Goal: Task Accomplishment & Management: Manage account settings

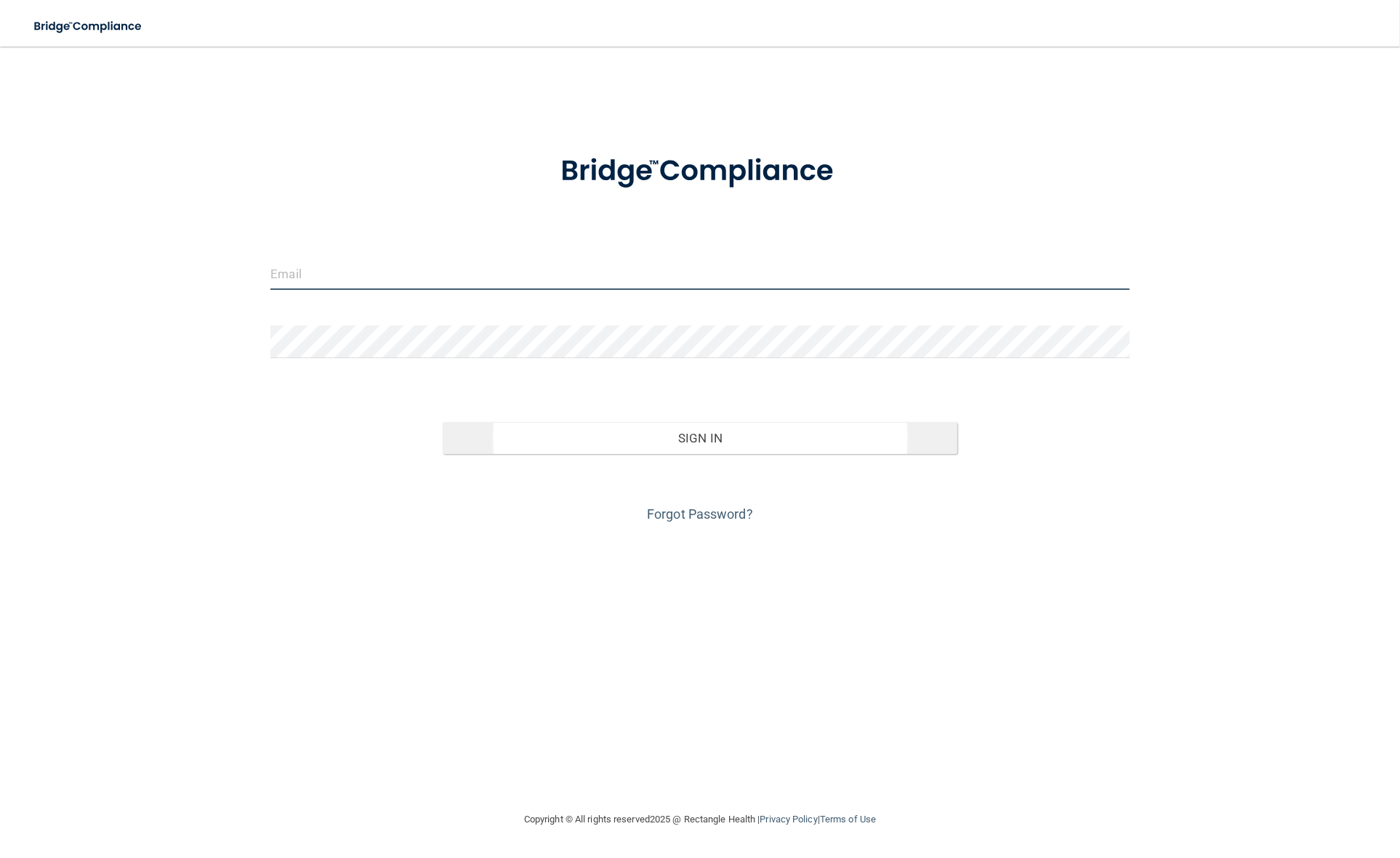
type input "[PERSON_NAME][EMAIL_ADDRESS][DOMAIN_NAME]"
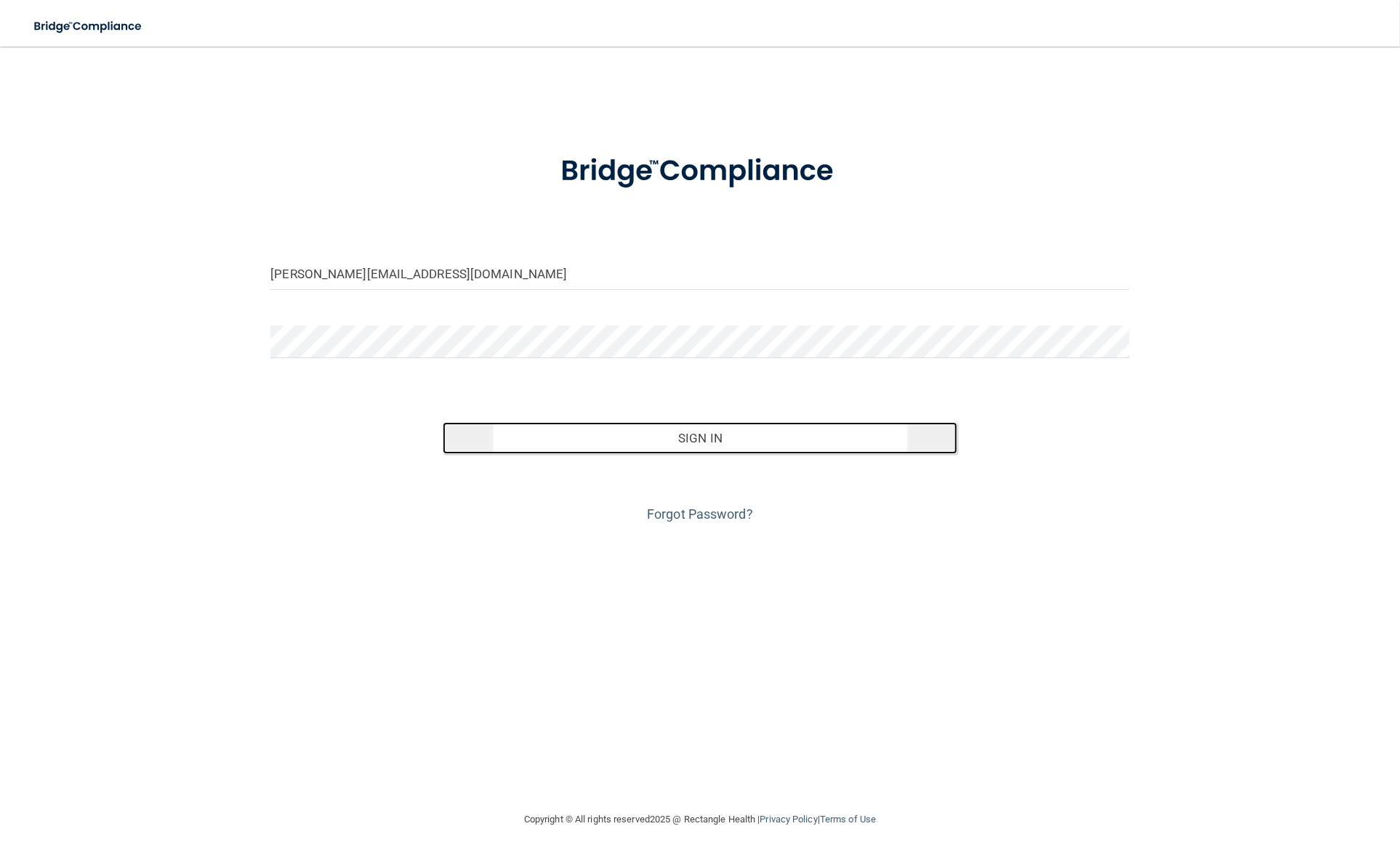
click at [713, 444] on button "Sign In" at bounding box center [700, 438] width 515 height 32
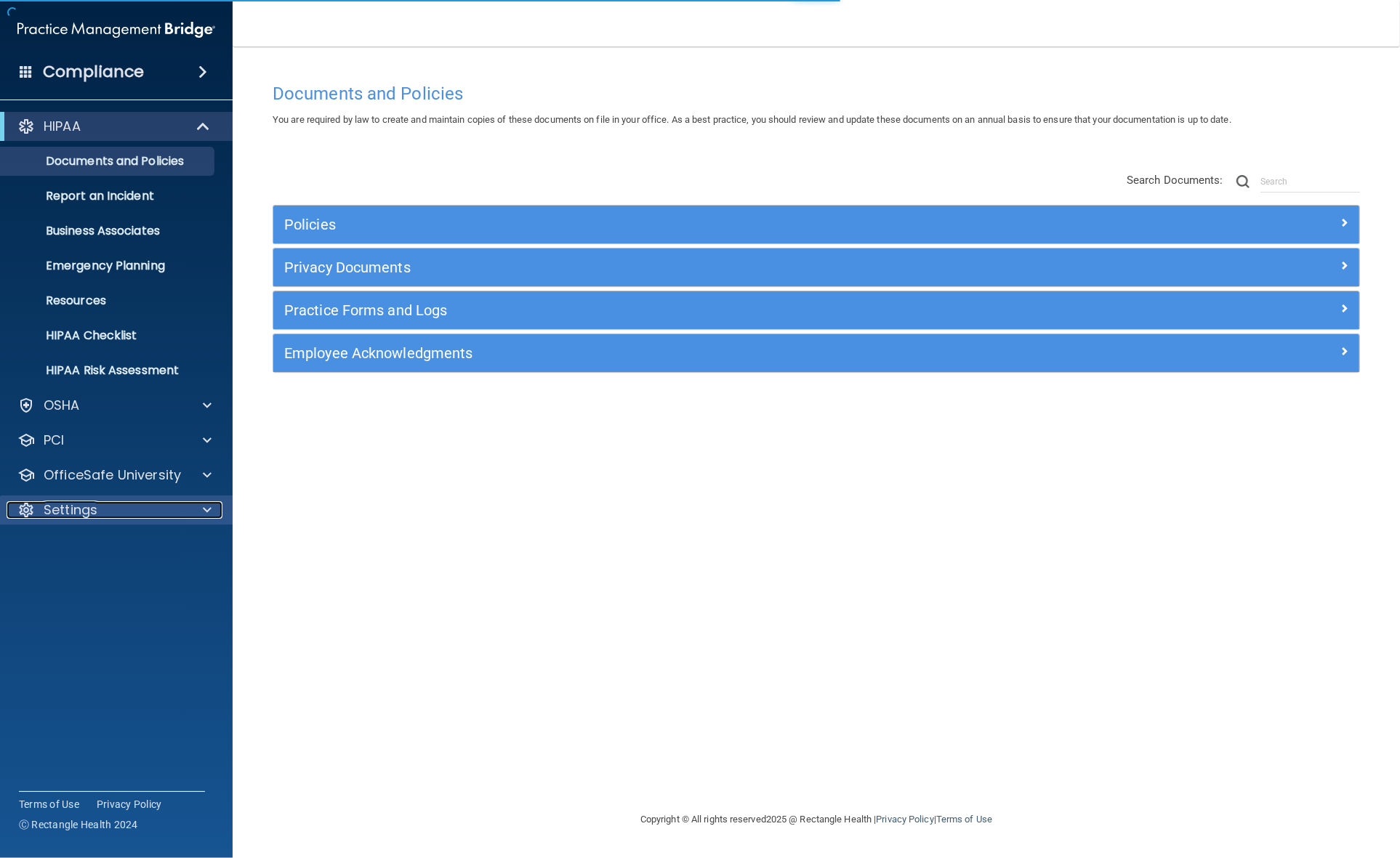
click at [118, 505] on div "Settings" at bounding box center [97, 510] width 180 height 17
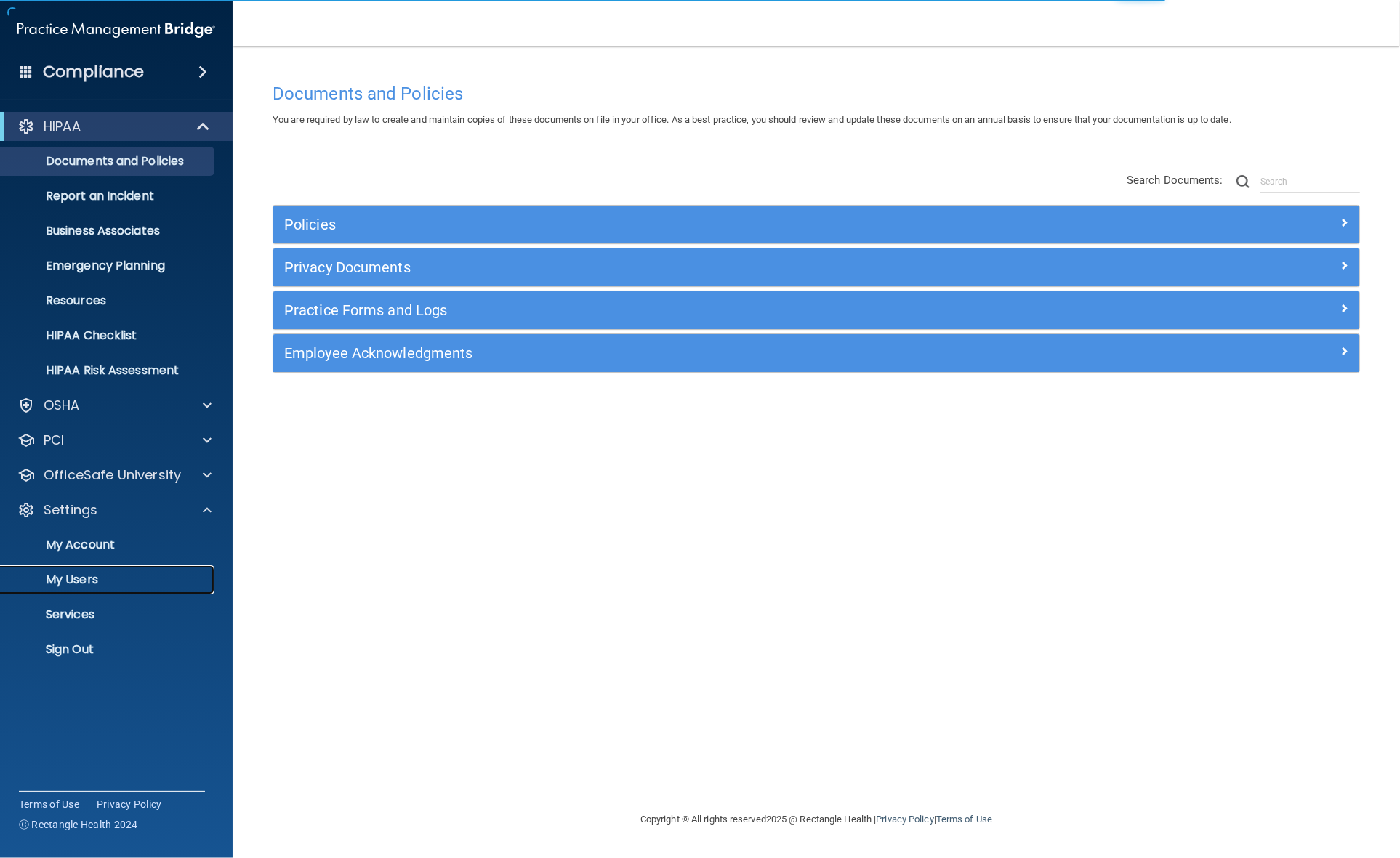
click at [92, 585] on p "My Users" at bounding box center [109, 580] width 198 height 14
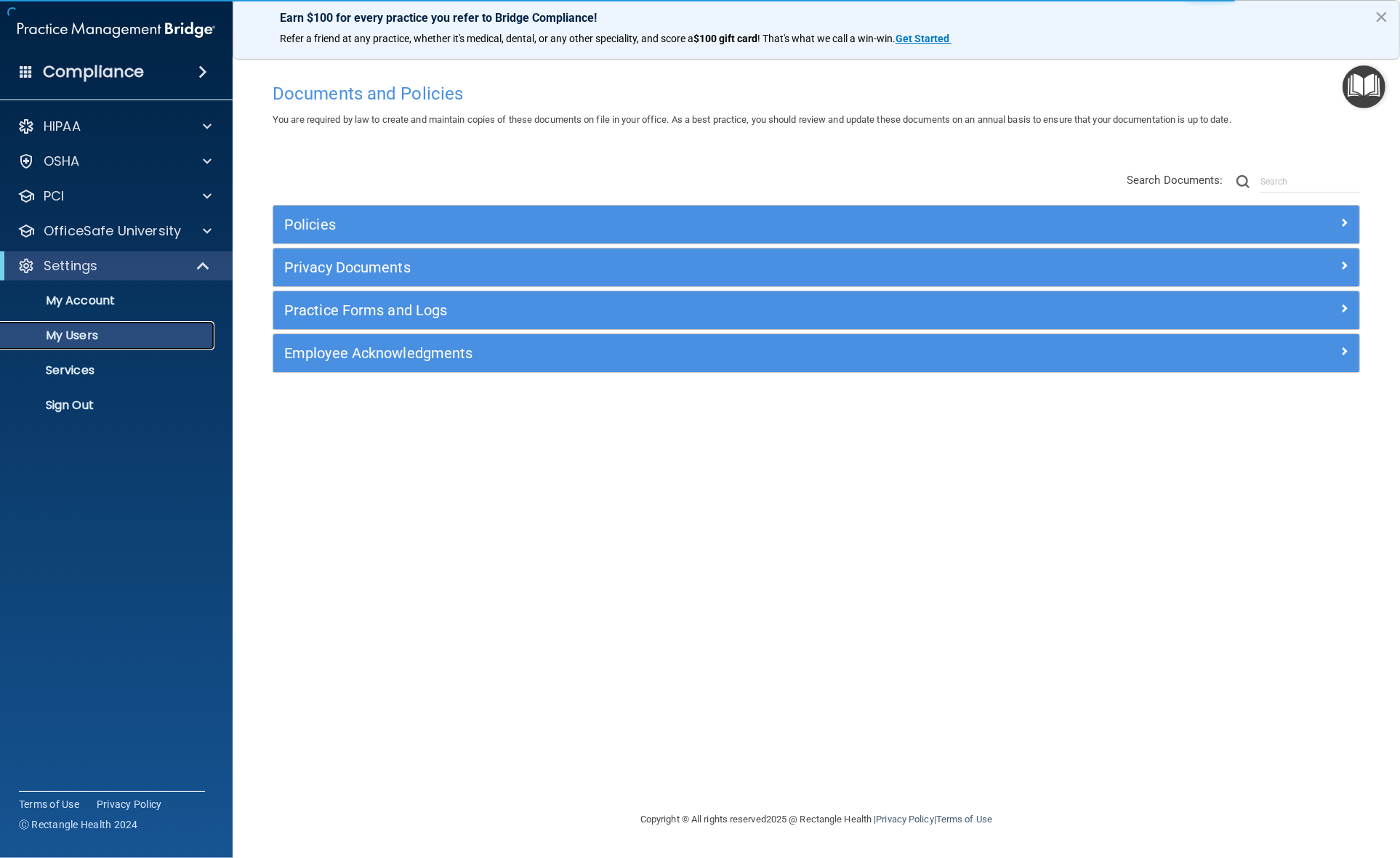
select select "20"
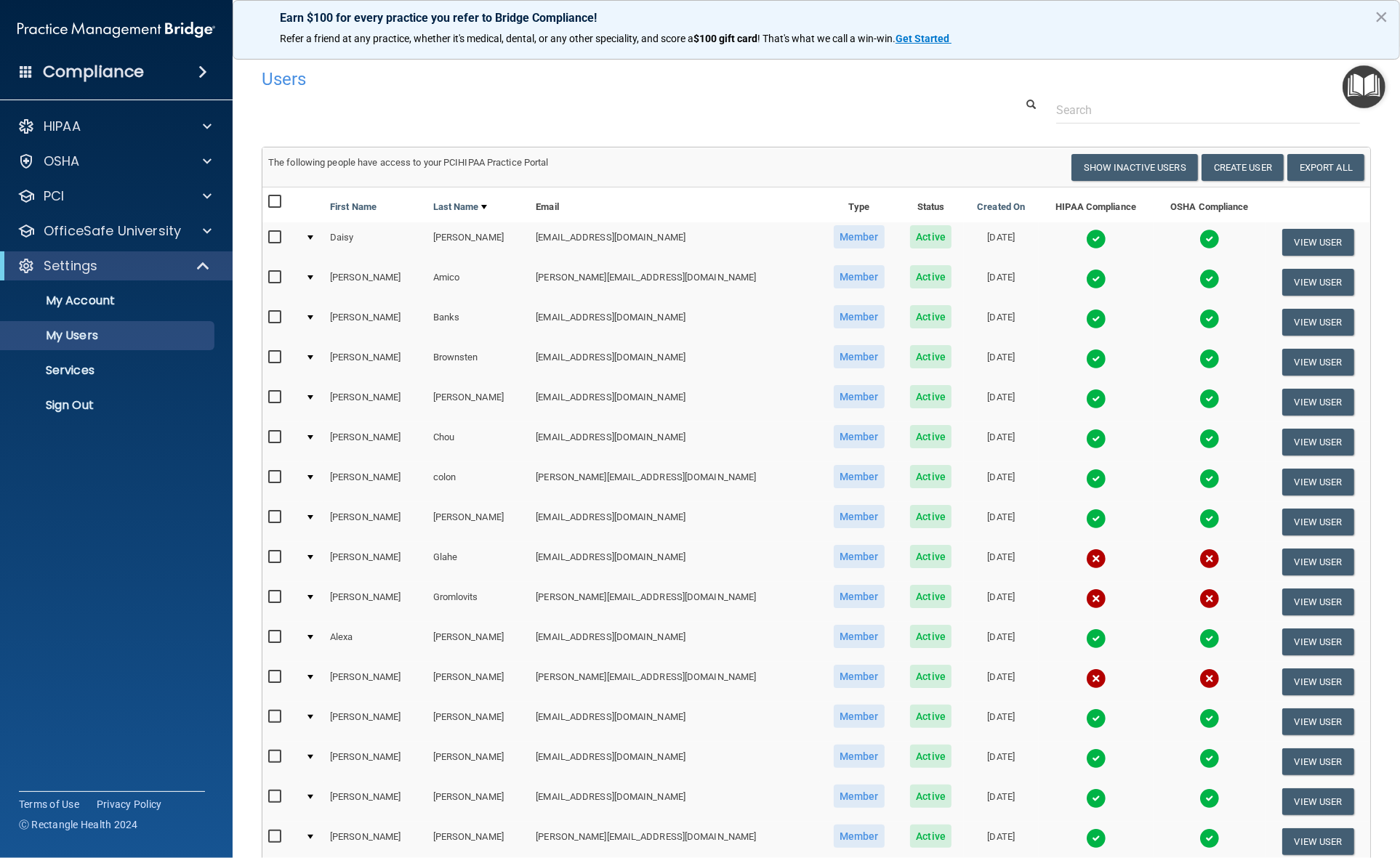
click at [276, 557] on input "checkbox" at bounding box center [276, 557] width 17 height 11
checkbox input "true"
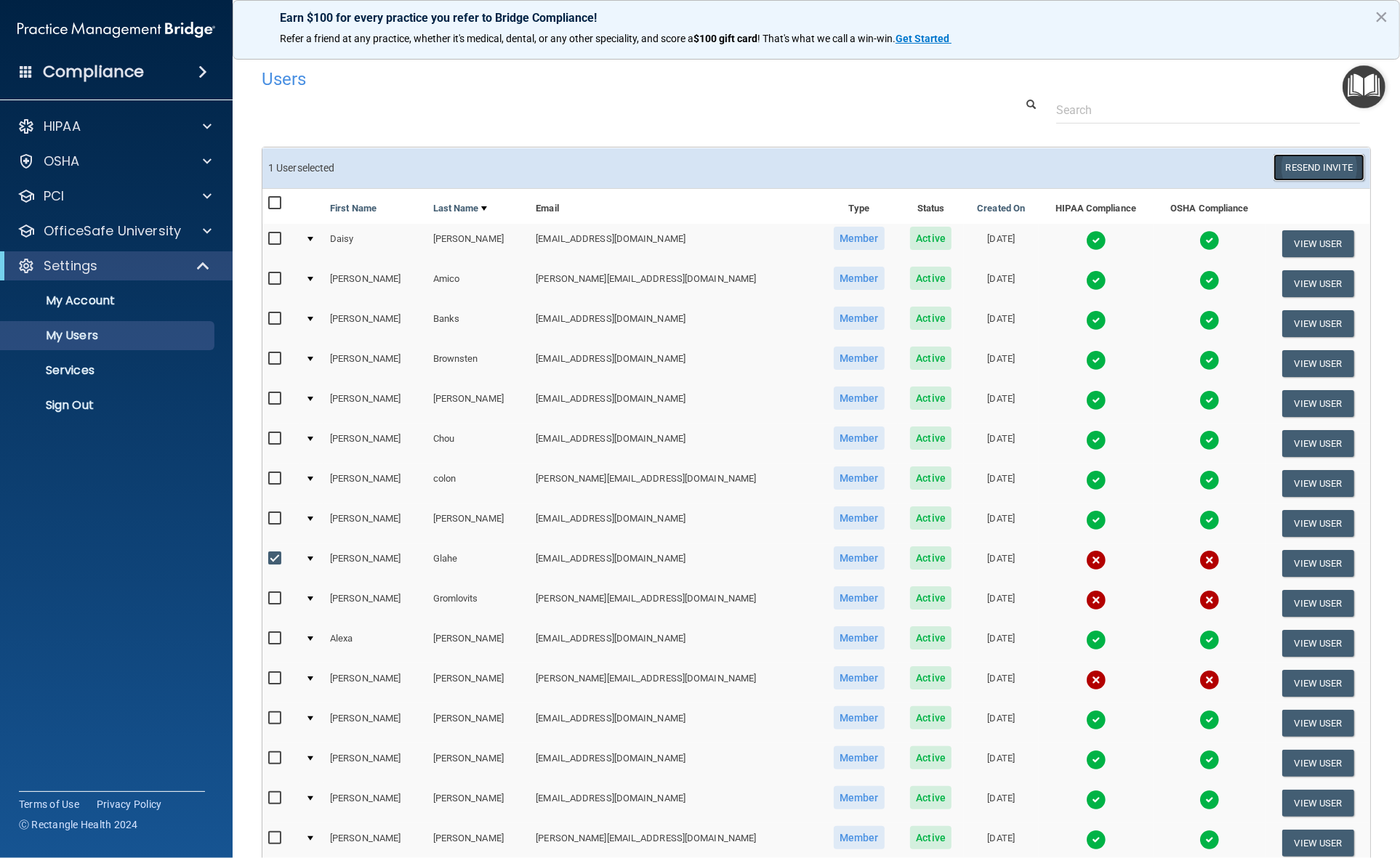
click at [1304, 170] on button "Resend Invite" at bounding box center [1319, 167] width 91 height 27
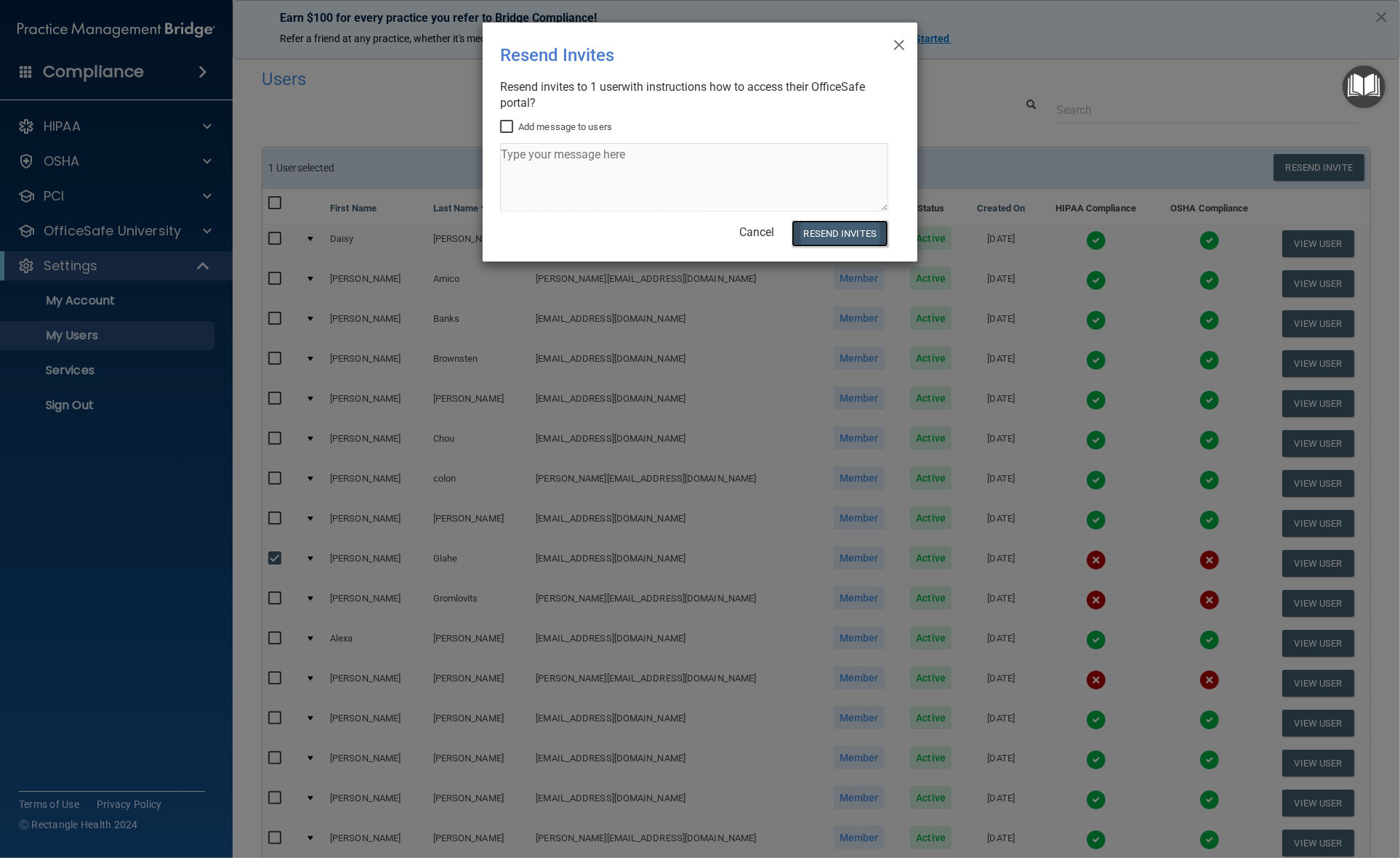
click at [830, 227] on button "Resend Invites" at bounding box center [840, 233] width 97 height 27
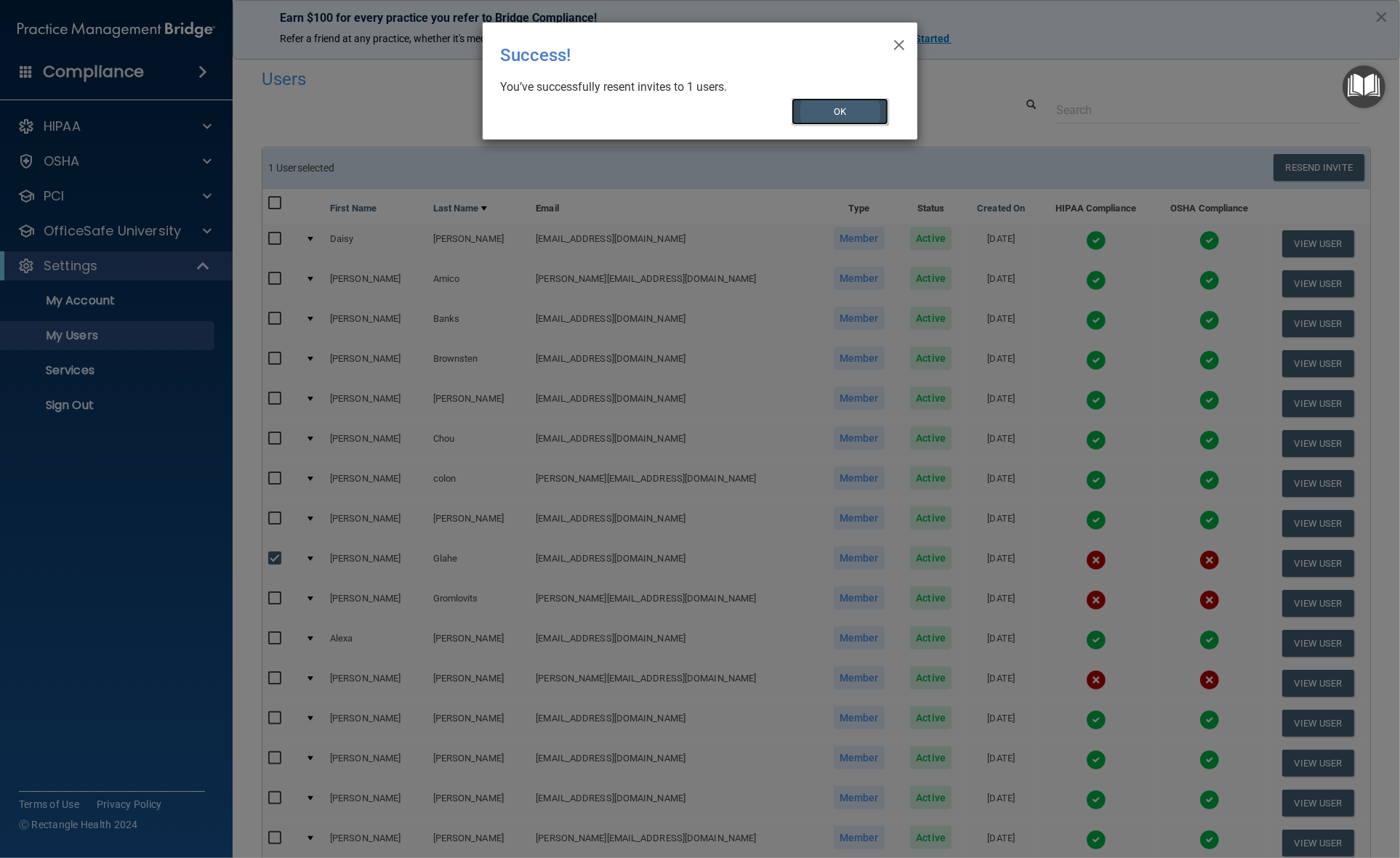
click at [859, 100] on button "OK" at bounding box center [840, 112] width 98 height 27
